Goal: Task Accomplishment & Management: Manage account settings

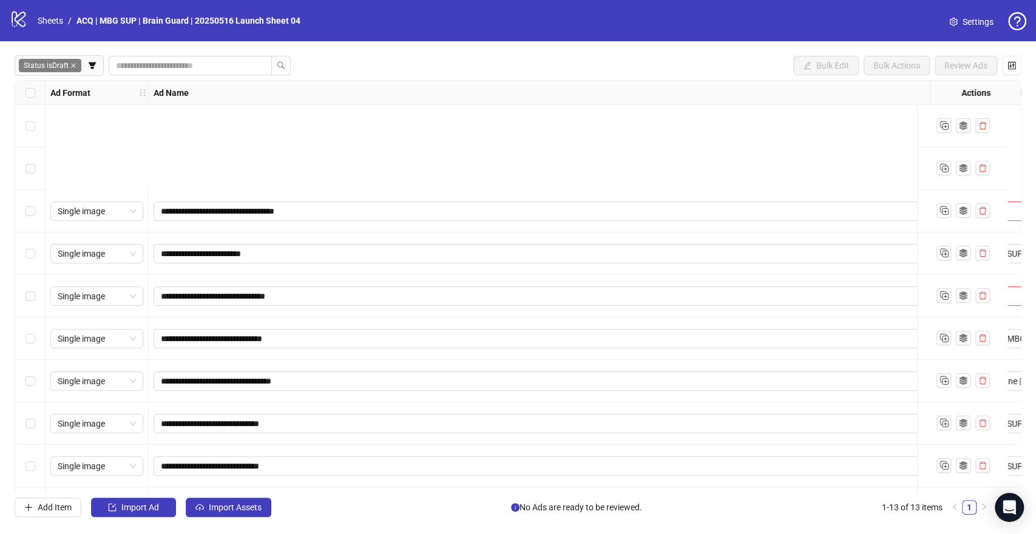
scroll to position [169, 35]
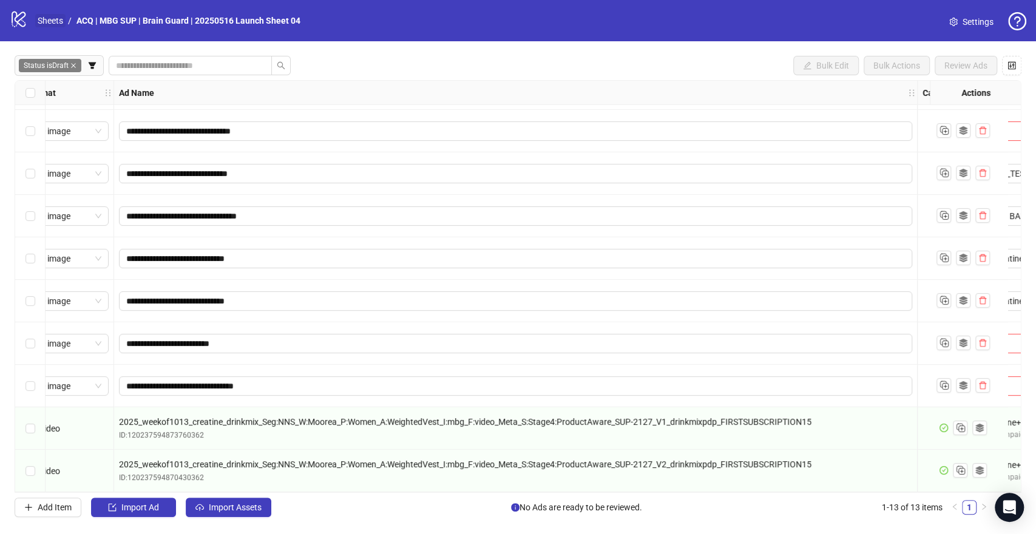
click at [52, 20] on link "Sheets" at bounding box center [50, 20] width 30 height 13
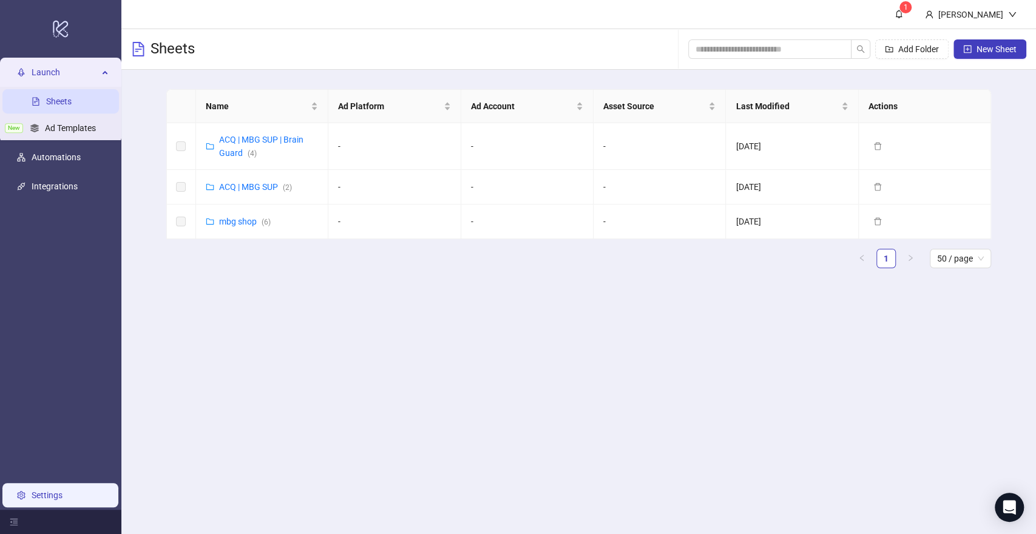
click at [48, 496] on link "Settings" at bounding box center [47, 495] width 31 height 10
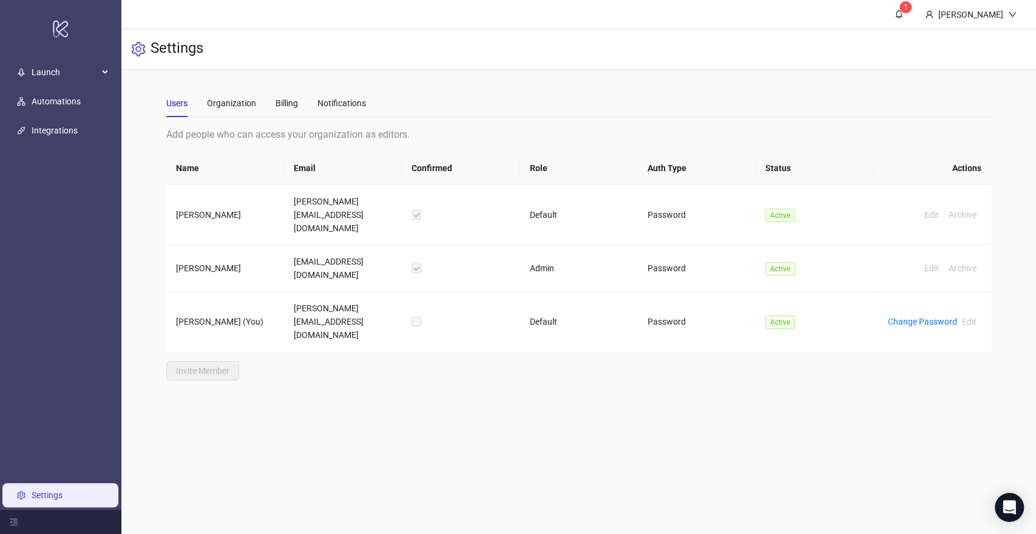
click at [35, 490] on link "Settings" at bounding box center [47, 495] width 31 height 10
click at [107, 73] on div "Launch" at bounding box center [60, 72] width 116 height 24
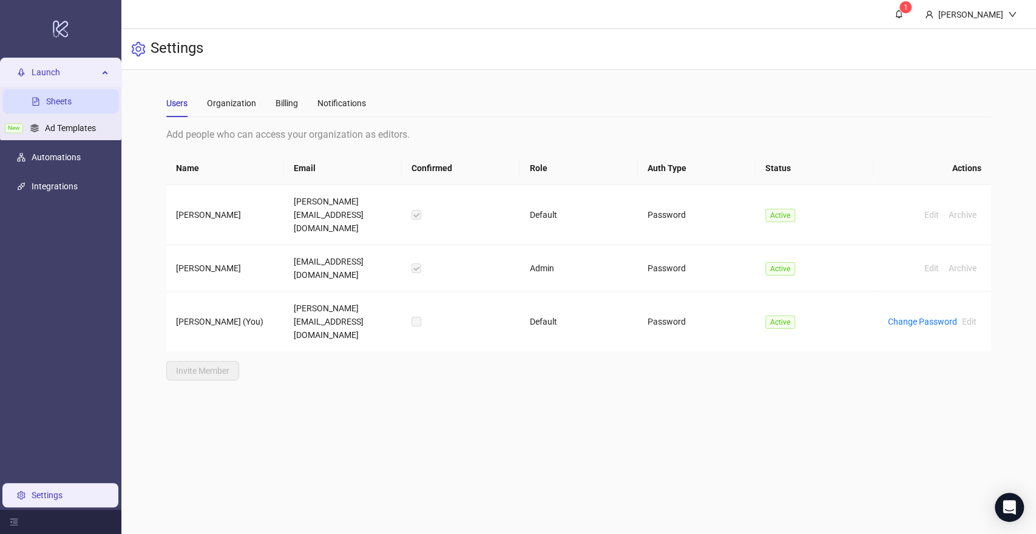
click at [59, 103] on link "Sheets" at bounding box center [58, 101] width 25 height 10
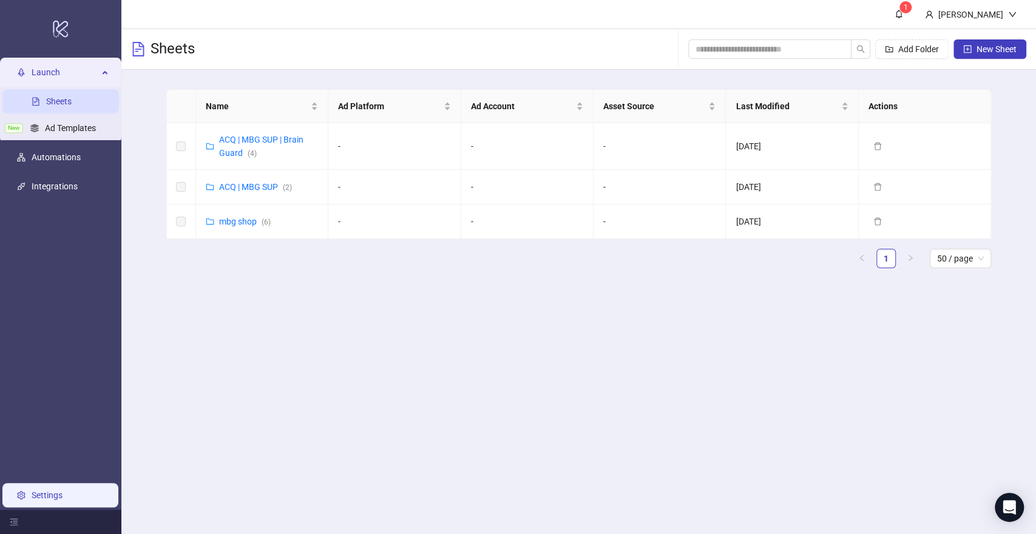
click at [39, 498] on link "Settings" at bounding box center [47, 495] width 31 height 10
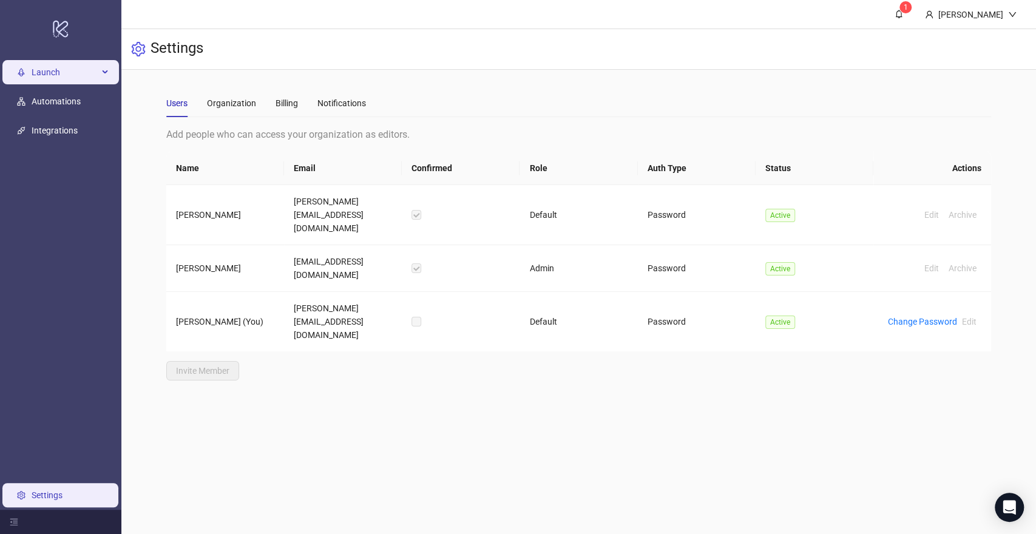
click at [59, 80] on span "Launch" at bounding box center [65, 72] width 67 height 24
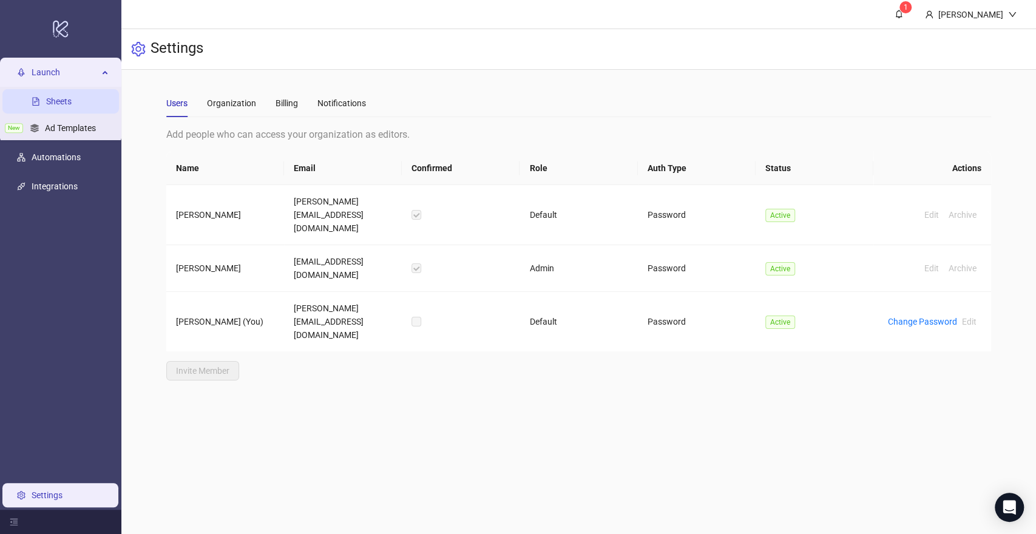
click at [51, 100] on link "Sheets" at bounding box center [58, 101] width 25 height 10
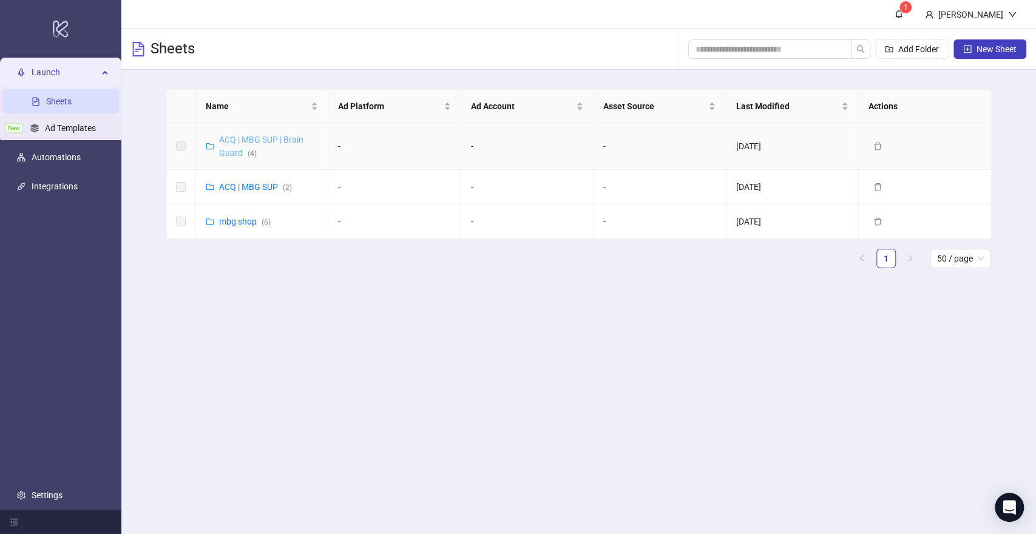
click at [249, 147] on link "ACQ | MBG SUP | Brain Guard ( 4 )" at bounding box center [261, 146] width 84 height 23
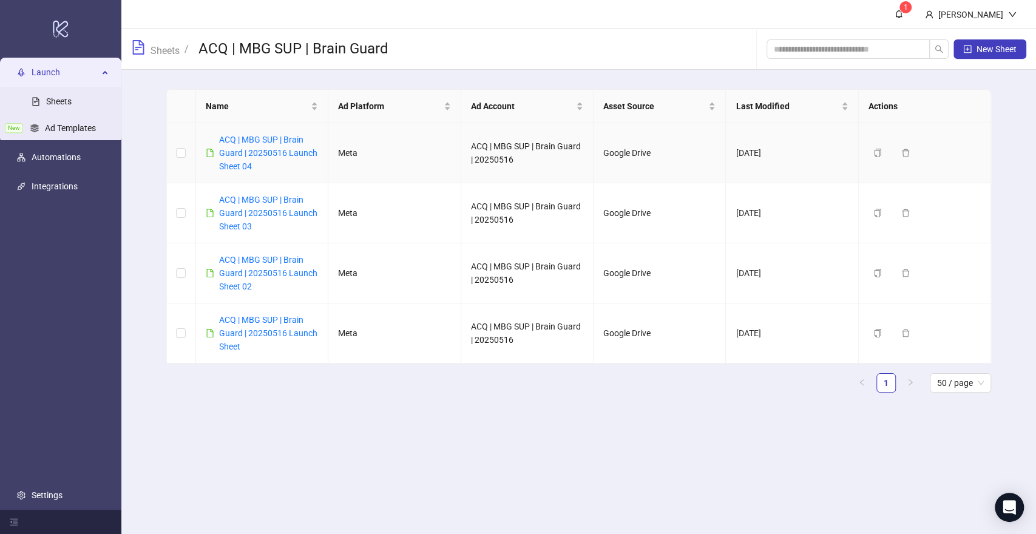
click at [266, 166] on div "ACQ | MBG SUP | Brain Guard | 20250516 Launch Sheet 04" at bounding box center [268, 153] width 99 height 40
click at [268, 153] on link "ACQ | MBG SUP | Brain Guard | 20250516 Launch Sheet 04" at bounding box center [268, 153] width 98 height 36
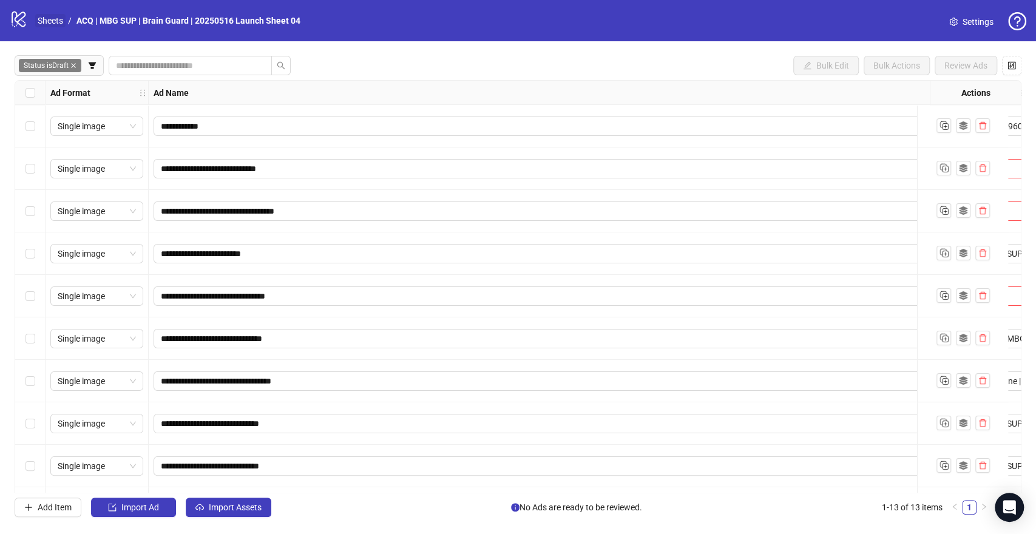
click at [46, 22] on link "Sheets" at bounding box center [50, 20] width 30 height 13
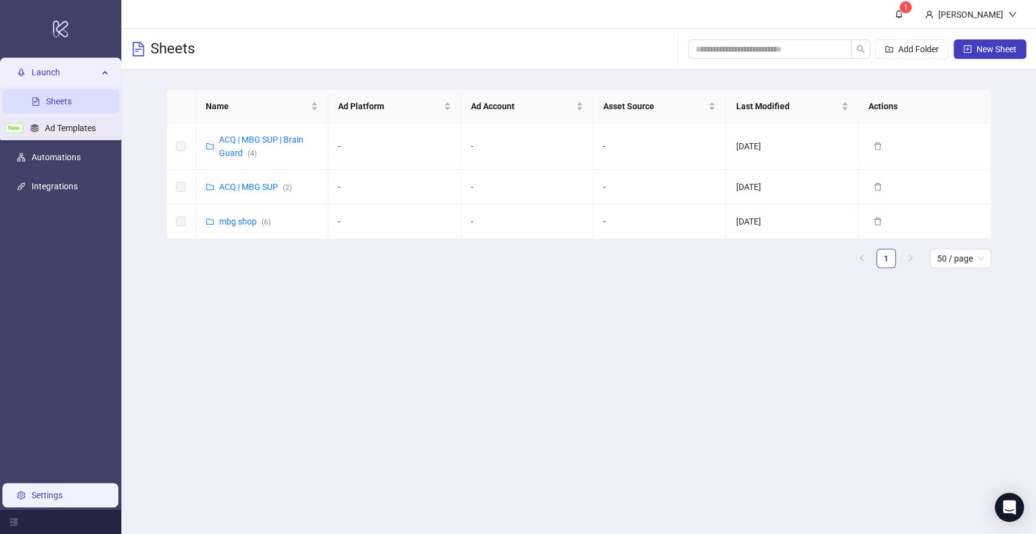
click at [45, 500] on link "Settings" at bounding box center [47, 495] width 31 height 10
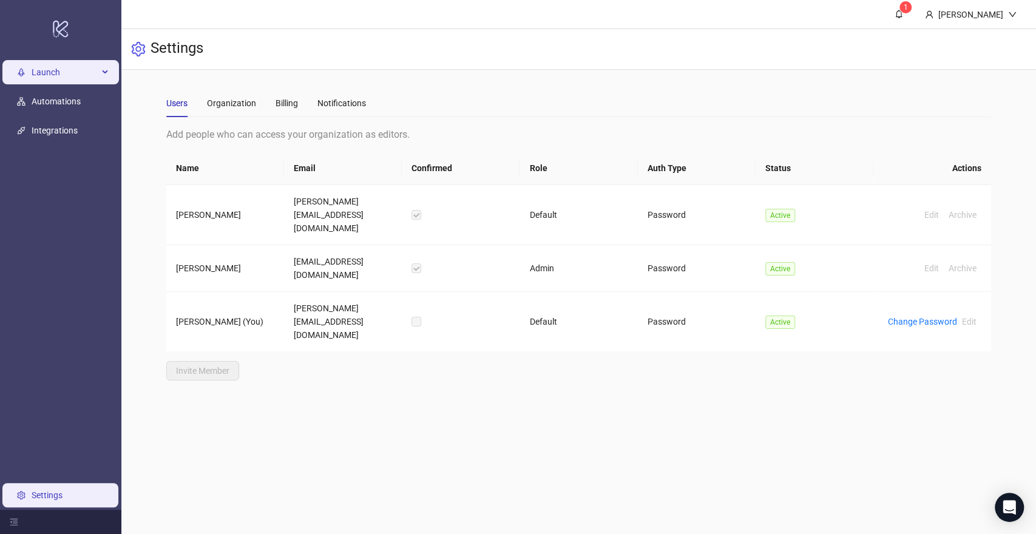
click at [107, 79] on div "Launch" at bounding box center [60, 72] width 116 height 24
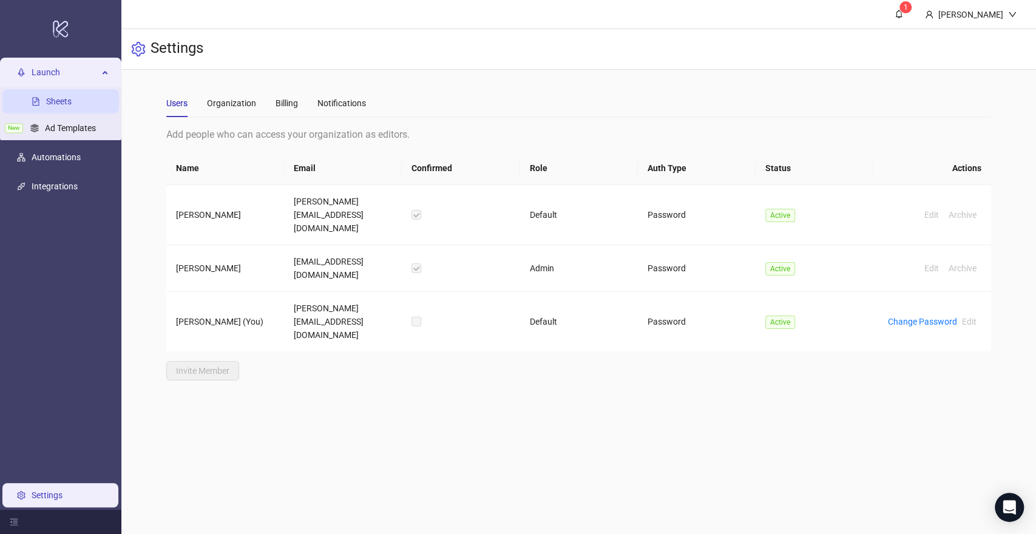
click at [68, 103] on link "Sheets" at bounding box center [58, 101] width 25 height 10
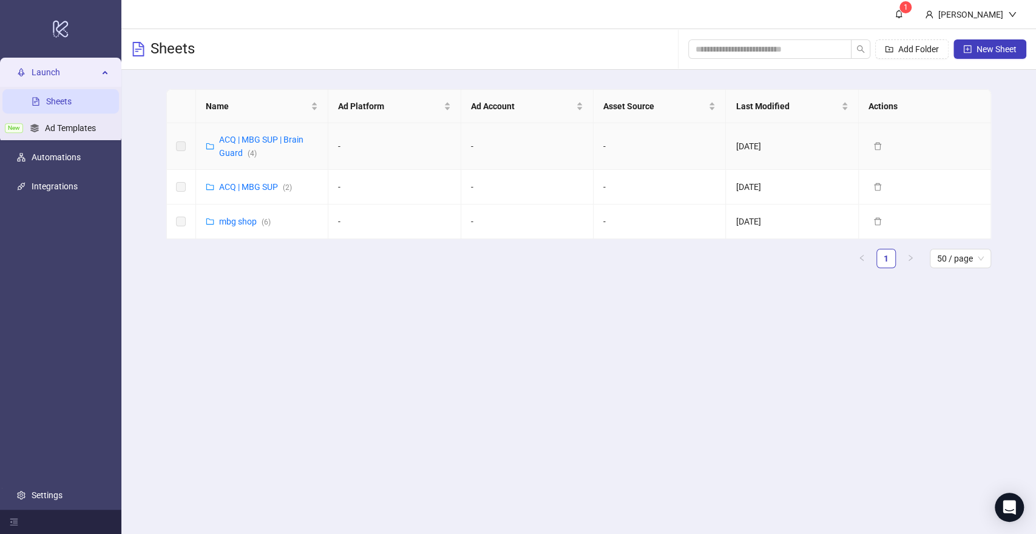
click at [269, 146] on div "ACQ | MBG SUP | Brain Guard ( 4 )" at bounding box center [268, 146] width 99 height 27
click at [232, 147] on link "ACQ | MBG SUP | Brain Guard ( 4 )" at bounding box center [261, 146] width 84 height 23
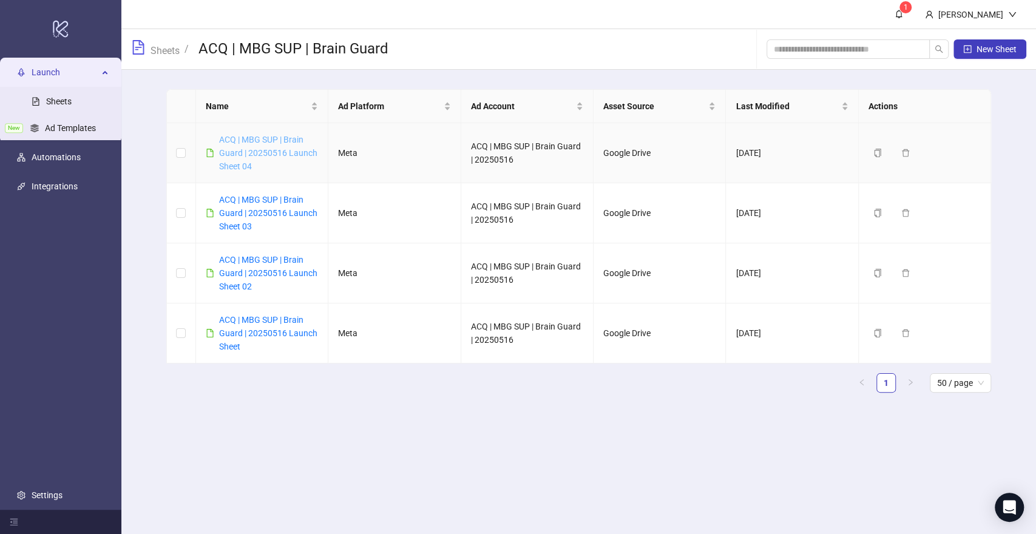
click at [271, 150] on link "ACQ | MBG SUP | Brain Guard | 20250516 Launch Sheet 04" at bounding box center [268, 153] width 98 height 36
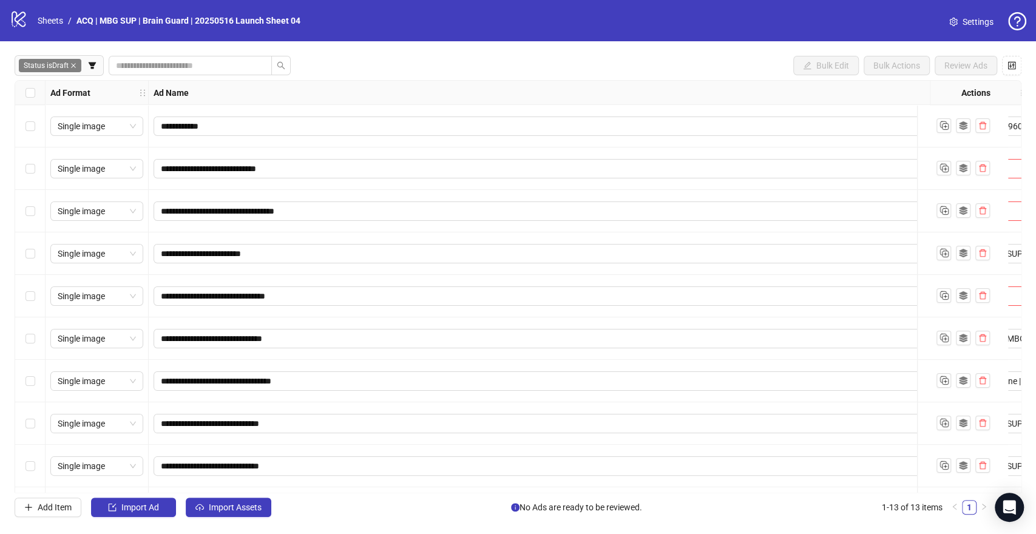
click at [960, 22] on link "Settings" at bounding box center [971, 21] width 64 height 19
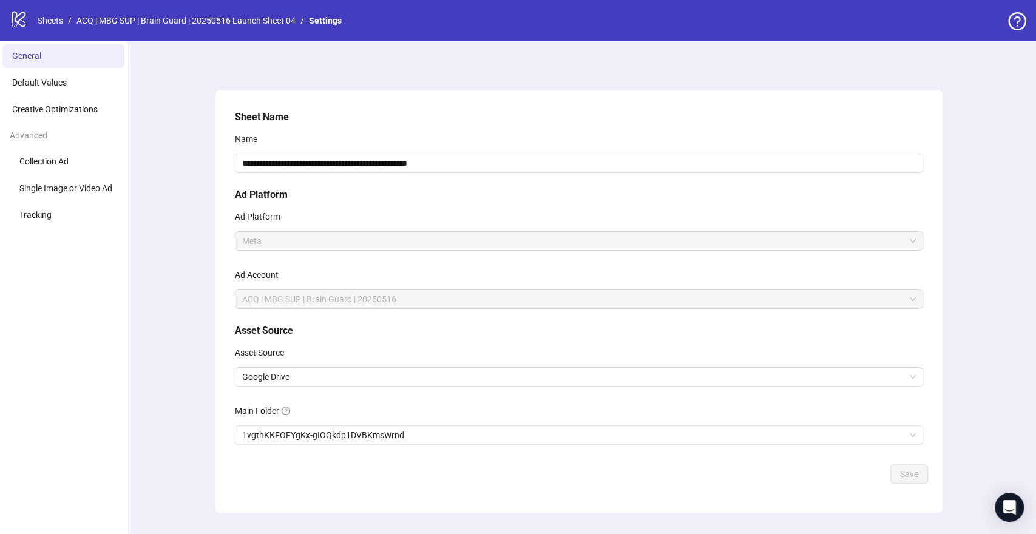
scroll to position [28, 0]
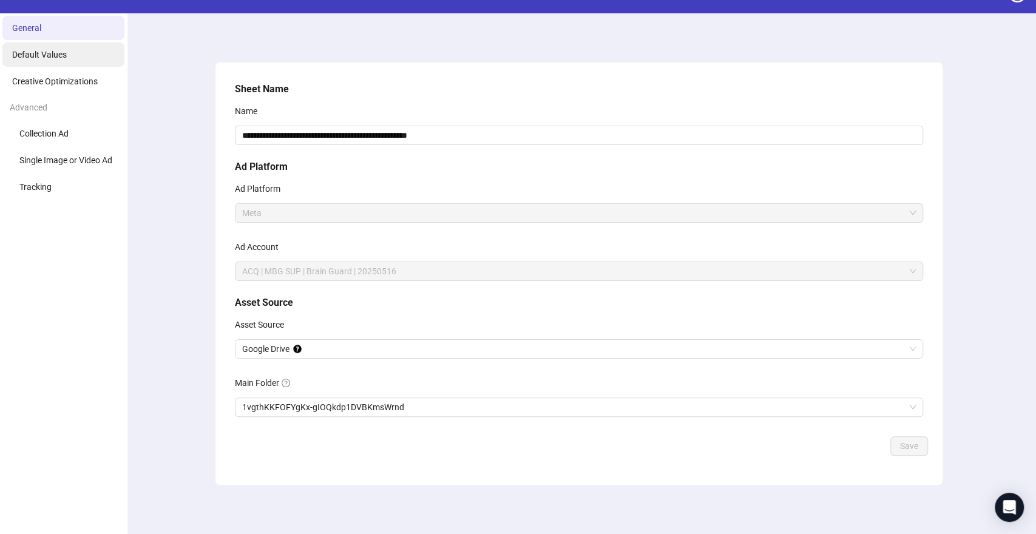
click at [67, 54] on li "Default Values" at bounding box center [63, 54] width 122 height 24
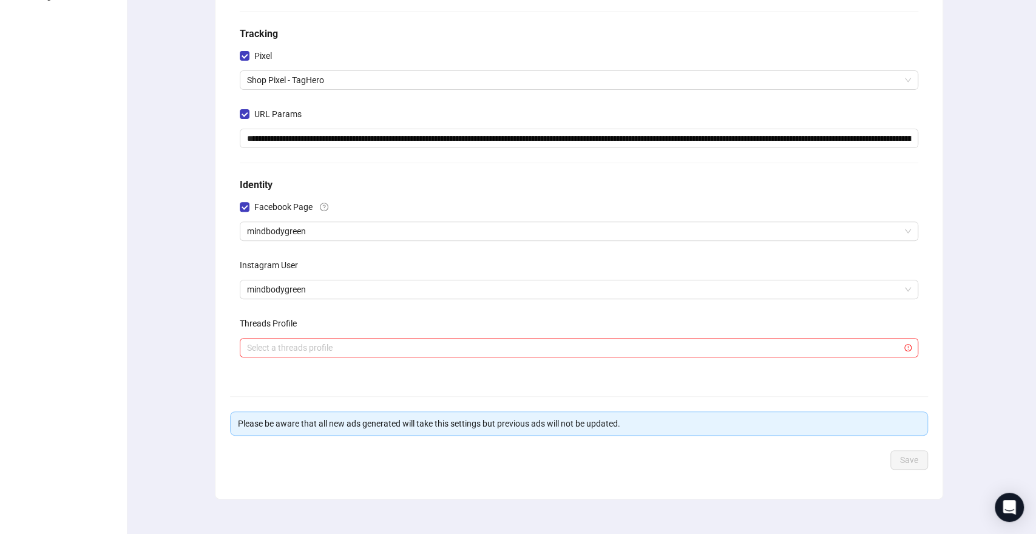
scroll to position [217, 0]
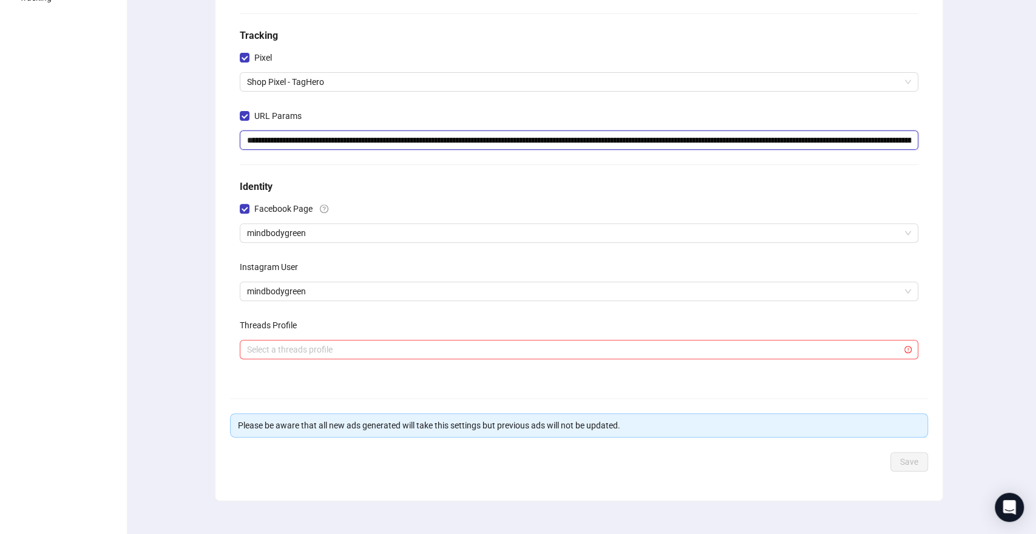
click at [405, 143] on input "**********" at bounding box center [579, 139] width 678 height 19
